Goal: Use online tool/utility: Utilize a website feature to perform a specific function

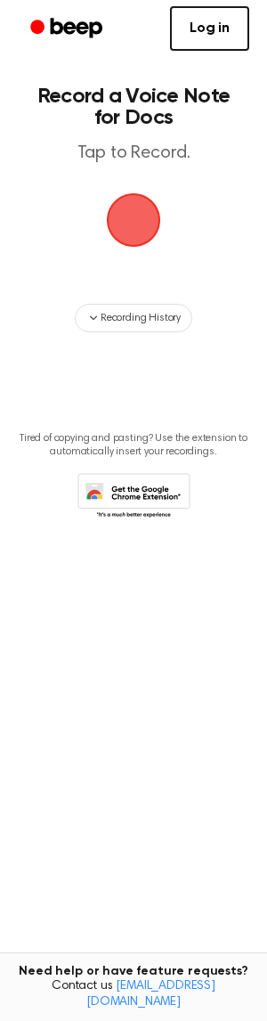
click at [131, 225] on span "button" at bounding box center [134, 220] width 50 height 50
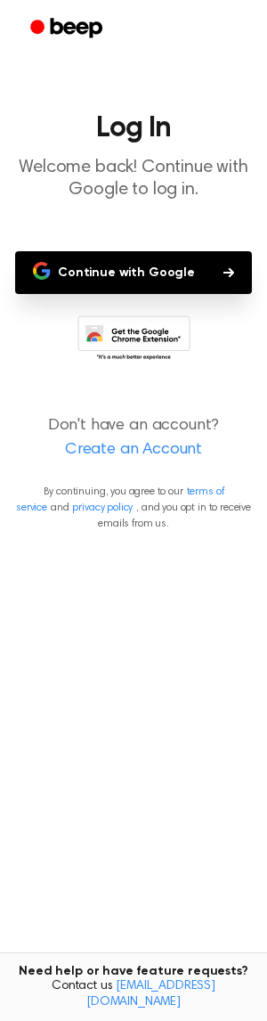
click at [137, 275] on button "Continue with Google" at bounding box center [133, 272] width 237 height 43
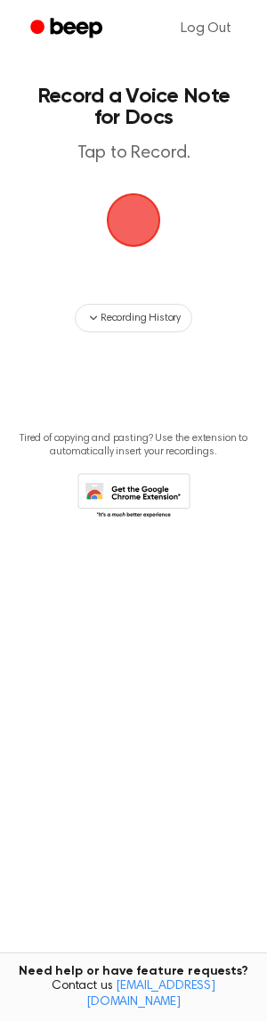
click at [126, 217] on span "button" at bounding box center [134, 220] width 50 height 50
click at [107, 193] on button "button" at bounding box center [133, 219] width 53 height 53
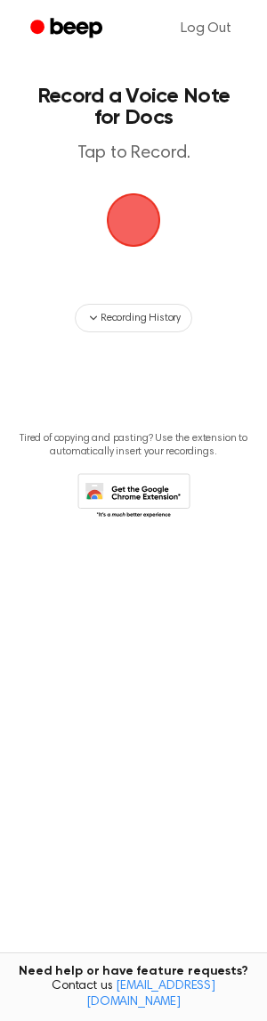
click at [107, 193] on button "button" at bounding box center [133, 219] width 53 height 53
click at [137, 236] on span "button" at bounding box center [134, 220] width 50 height 50
click at [129, 225] on span "button" at bounding box center [134, 220] width 50 height 50
click at [134, 221] on span "button" at bounding box center [134, 220] width 50 height 50
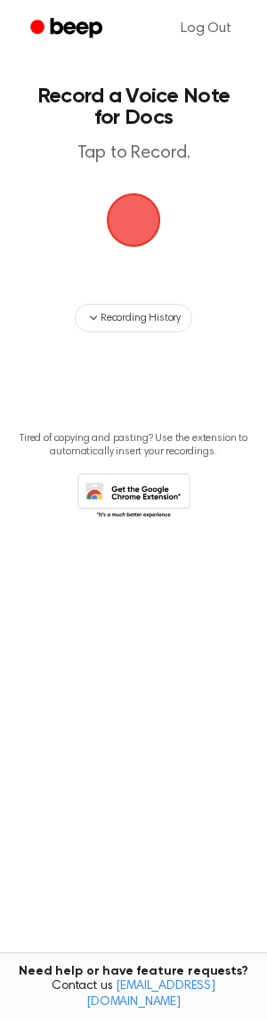
click at [134, 221] on span "button" at bounding box center [134, 220] width 50 height 50
click at [134, 221] on span "button" at bounding box center [133, 219] width 81 height 81
click at [134, 221] on span "button" at bounding box center [134, 220] width 50 height 50
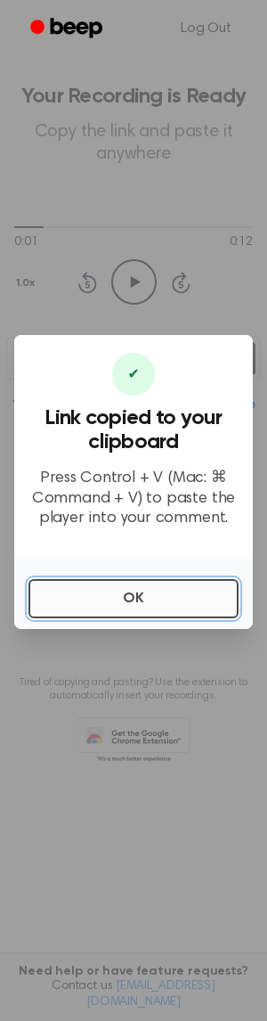
click at [84, 599] on button "OK" at bounding box center [134, 598] width 210 height 39
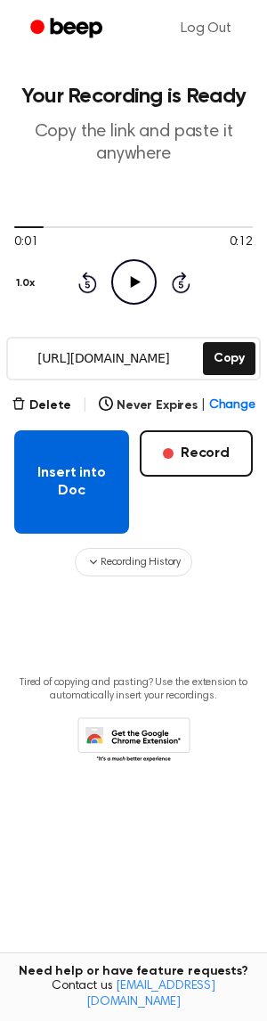
click at [94, 481] on button "Insert into Doc" at bounding box center [71, 481] width 115 height 103
click at [66, 480] on button "Insert into Doc" at bounding box center [71, 481] width 115 height 103
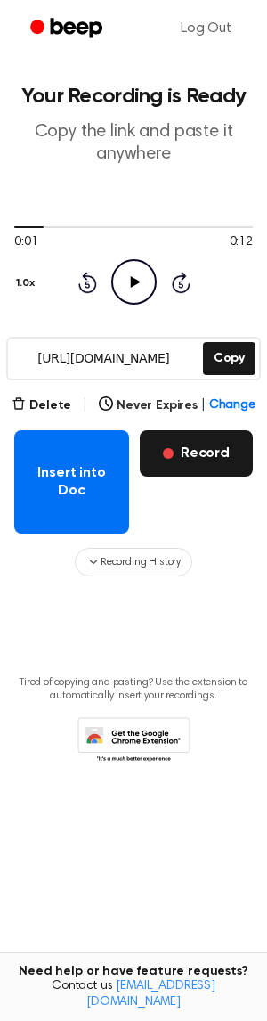
click at [203, 457] on button "Record" at bounding box center [196, 453] width 113 height 46
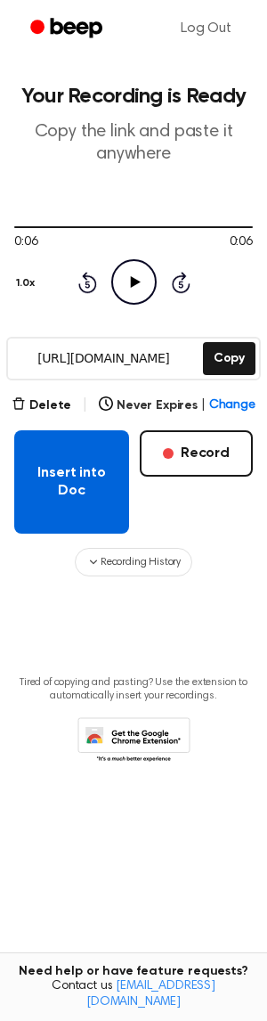
click at [64, 486] on button "Insert into Doc" at bounding box center [71, 481] width 115 height 103
